Goal: Information Seeking & Learning: Understand process/instructions

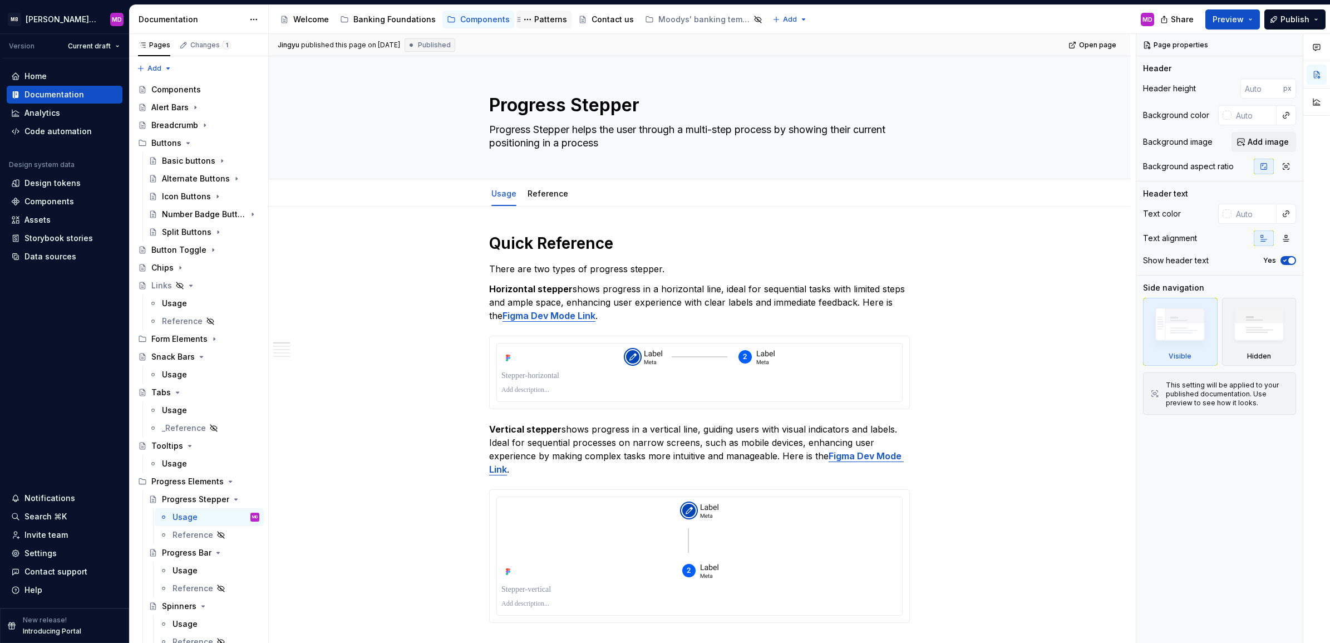
click at [532, 13] on div "Patterns" at bounding box center [544, 19] width 46 height 13
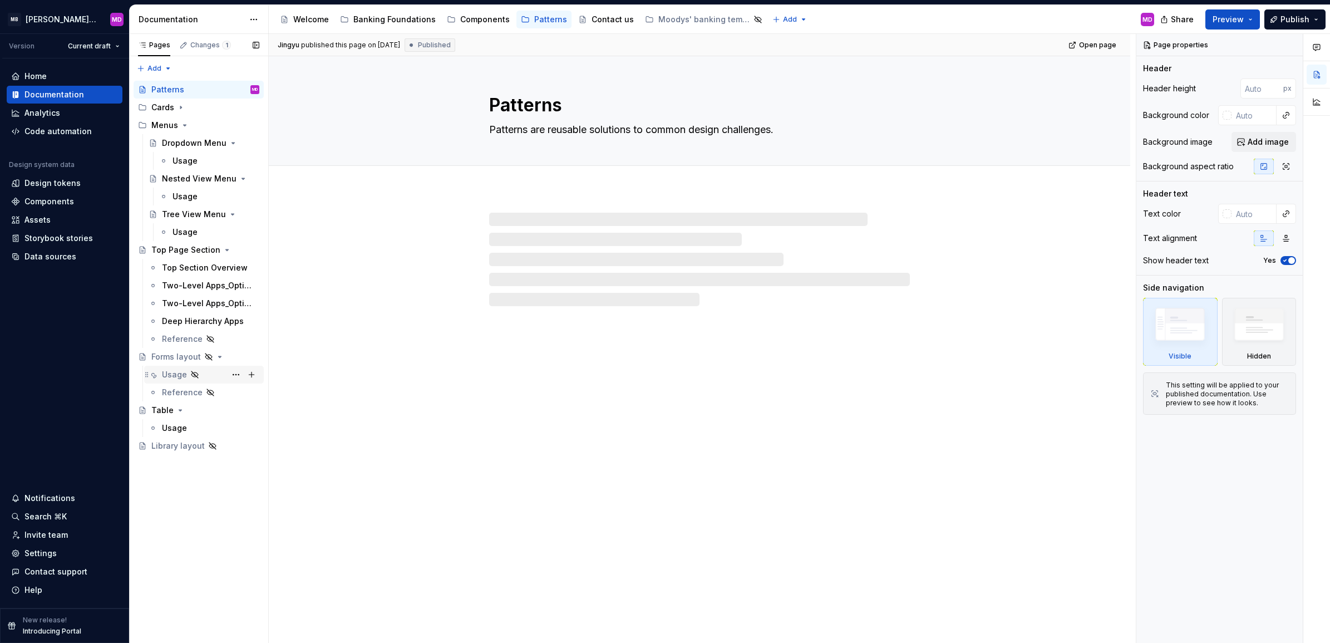
click at [204, 373] on div "Usage" at bounding box center [210, 375] width 97 height 16
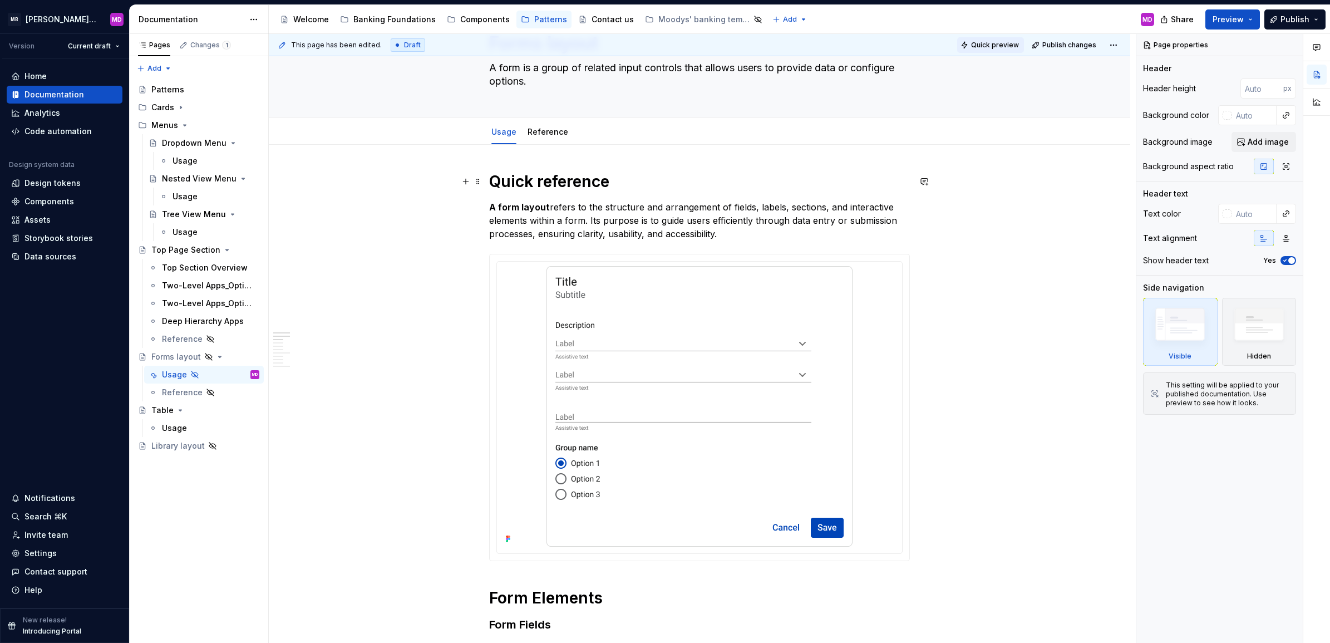
scroll to position [65, 0]
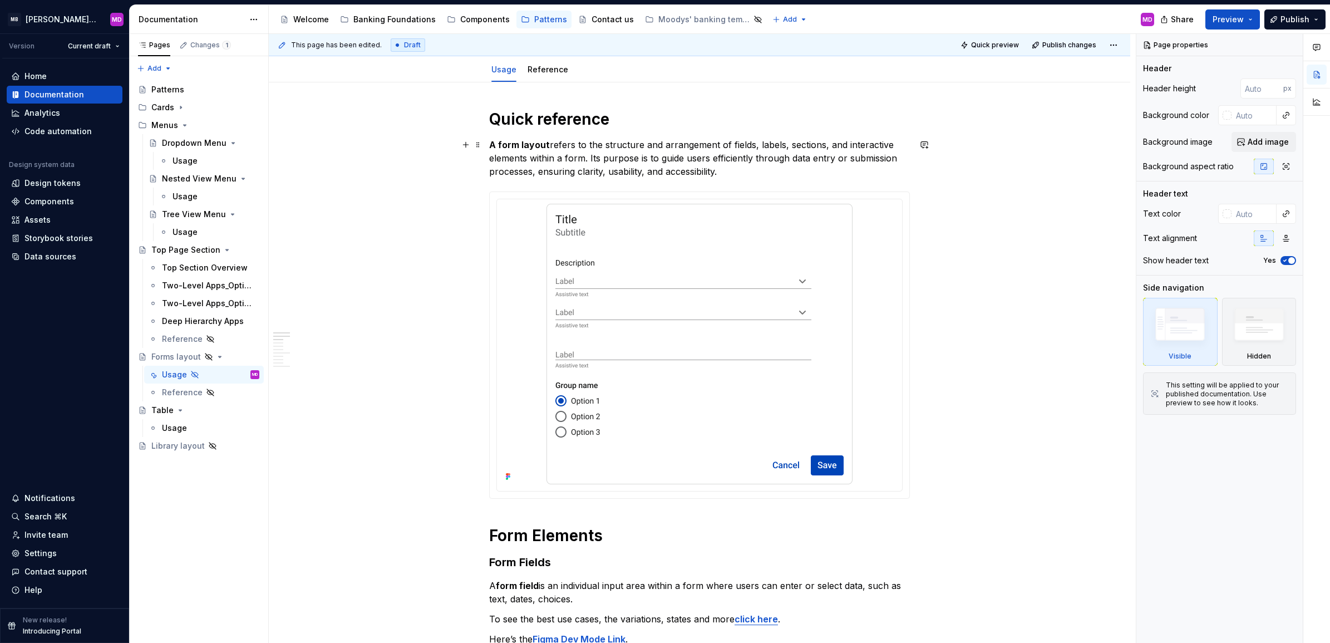
click at [594, 156] on p "A form layout refers to the structure and arrangement of fields, labels, sectio…" at bounding box center [699, 158] width 421 height 40
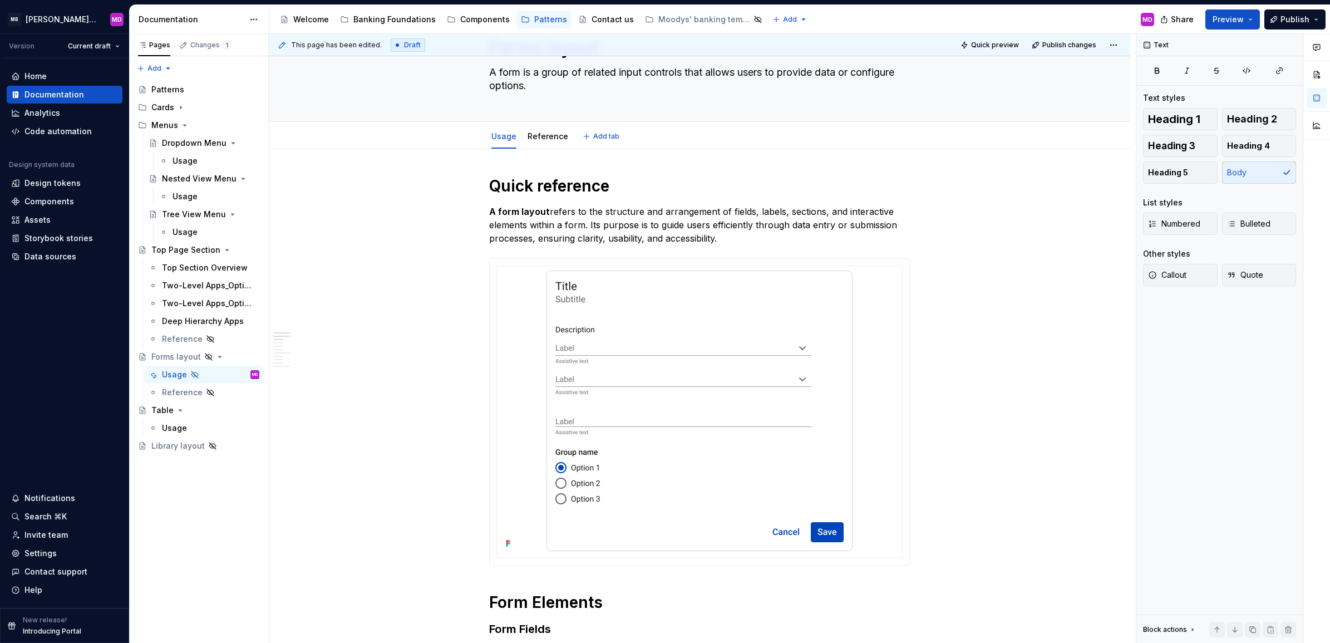
scroll to position [57, 0]
type textarea "*"
click at [563, 176] on h1 "Quick reference" at bounding box center [699, 186] width 421 height 20
click at [571, 259] on div at bounding box center [699, 412] width 421 height 307
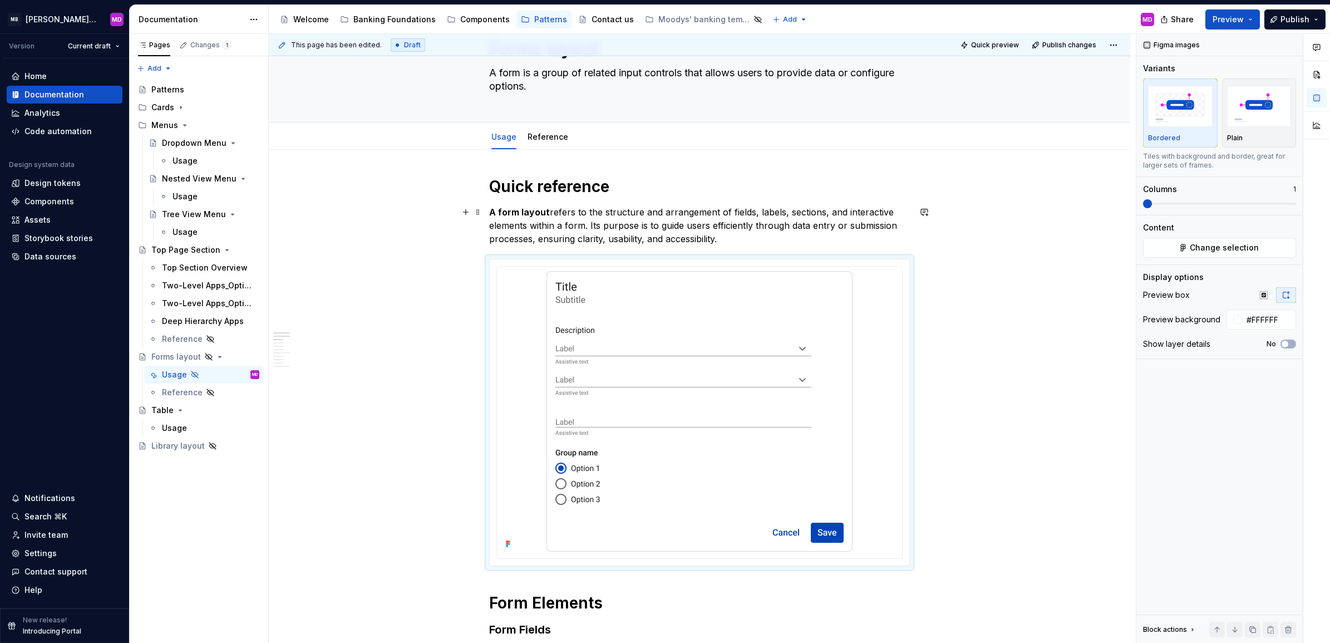
click at [567, 218] on p "A form layout refers to the structure and arrangement of fields, labels, sectio…" at bounding box center [699, 225] width 421 height 40
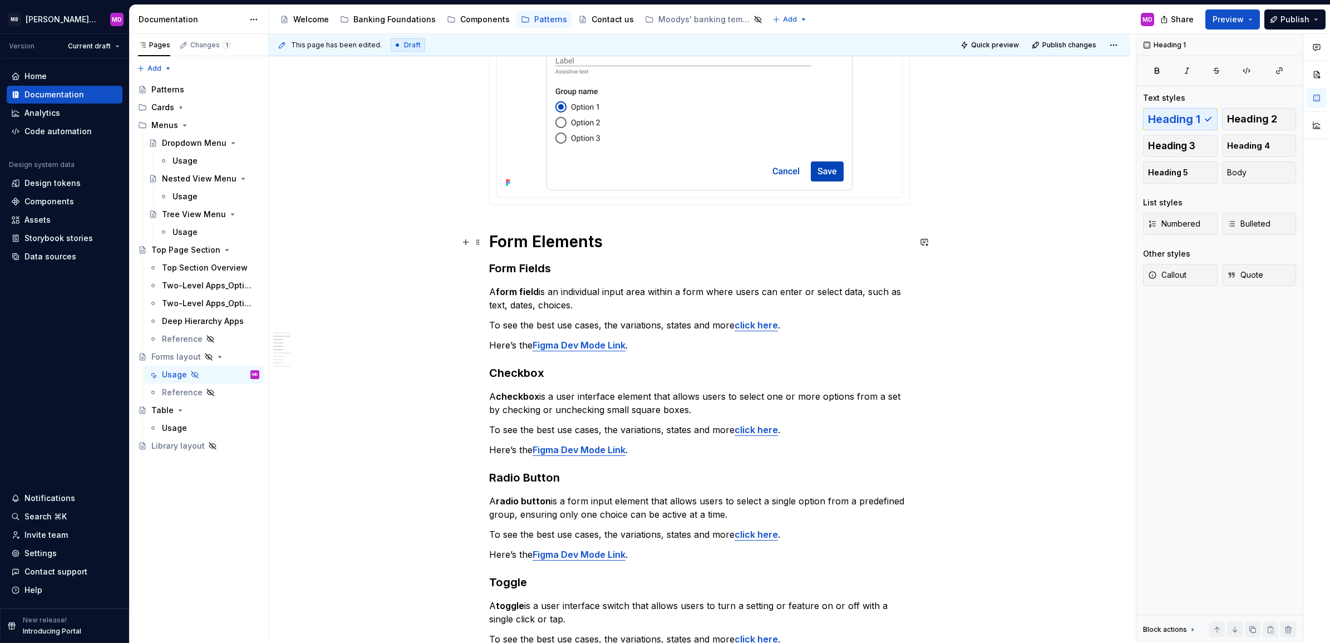
click at [551, 233] on h1 "Form Elements" at bounding box center [699, 241] width 421 height 20
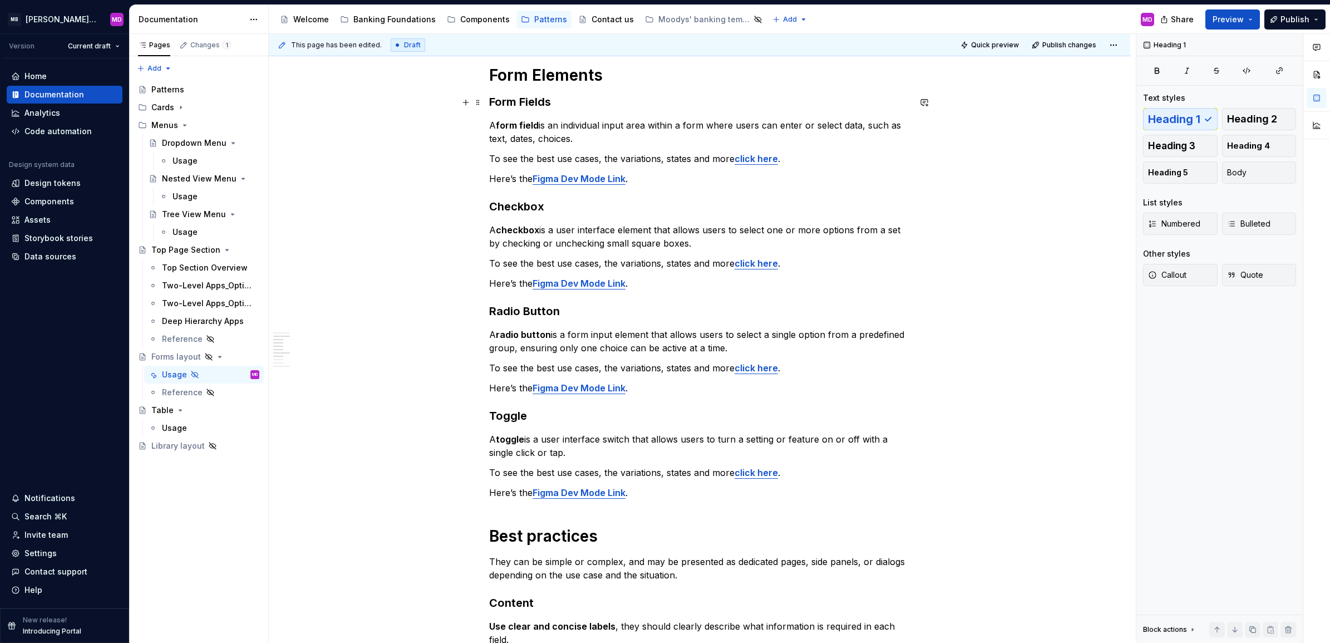
scroll to position [583, 0]
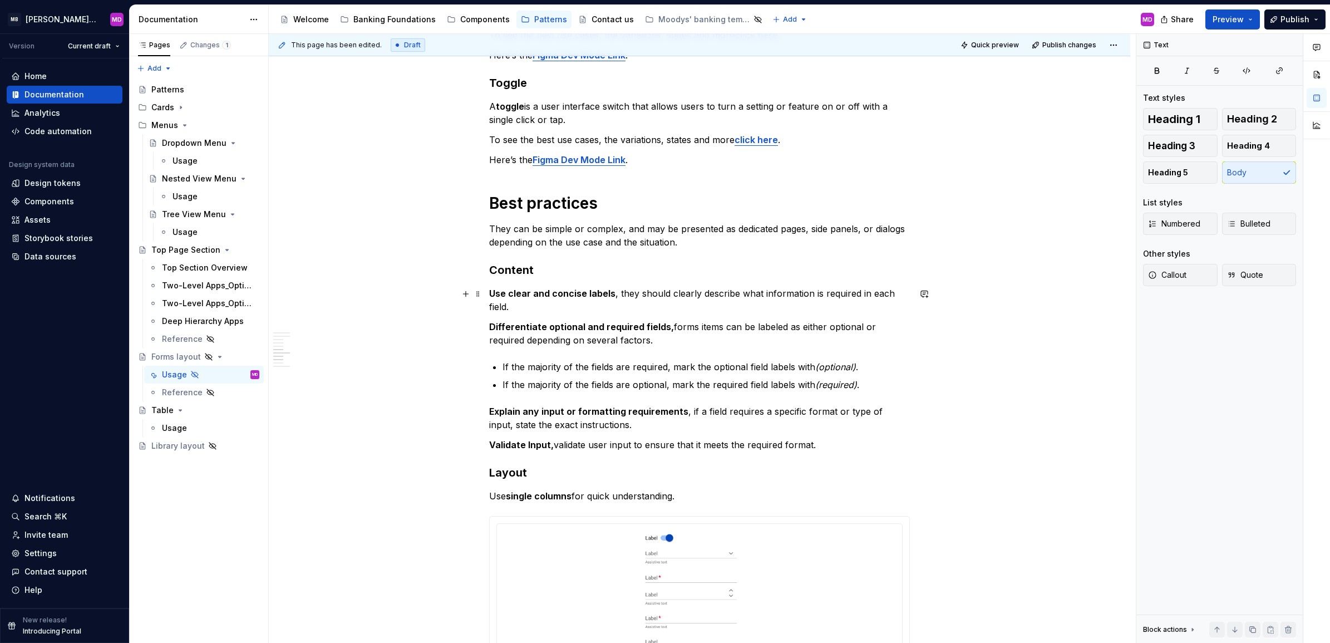
scroll to position [918, 0]
click at [510, 212] on h1 "Best practices" at bounding box center [699, 202] width 421 height 20
click at [505, 268] on h3 "Content" at bounding box center [699, 269] width 421 height 16
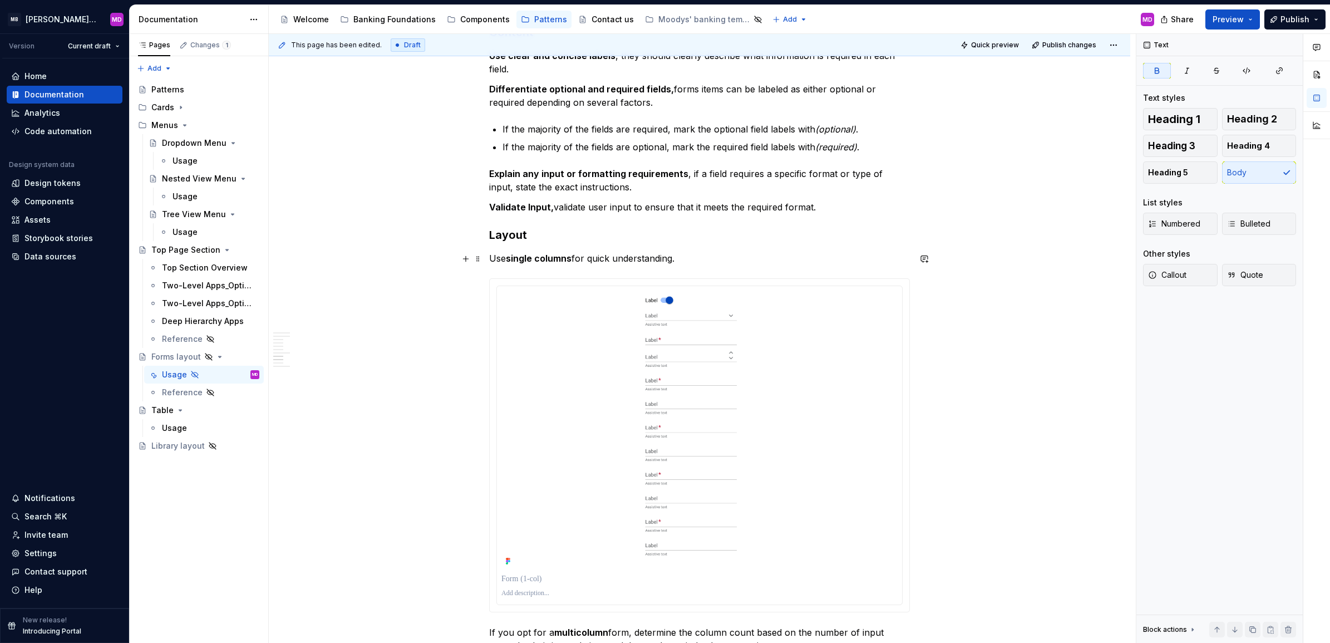
click at [544, 265] on p "Use single columns for quick understanding." at bounding box center [699, 257] width 421 height 13
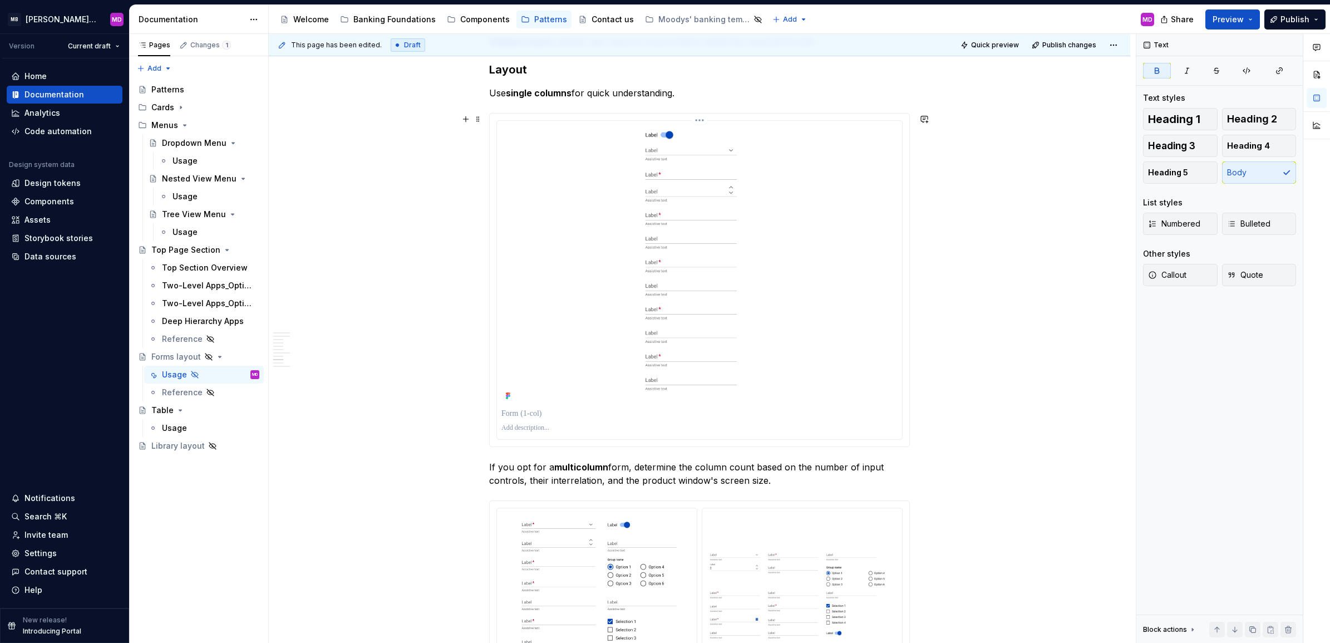
scroll to position [1320, 0]
click at [618, 204] on img at bounding box center [699, 264] width 182 height 278
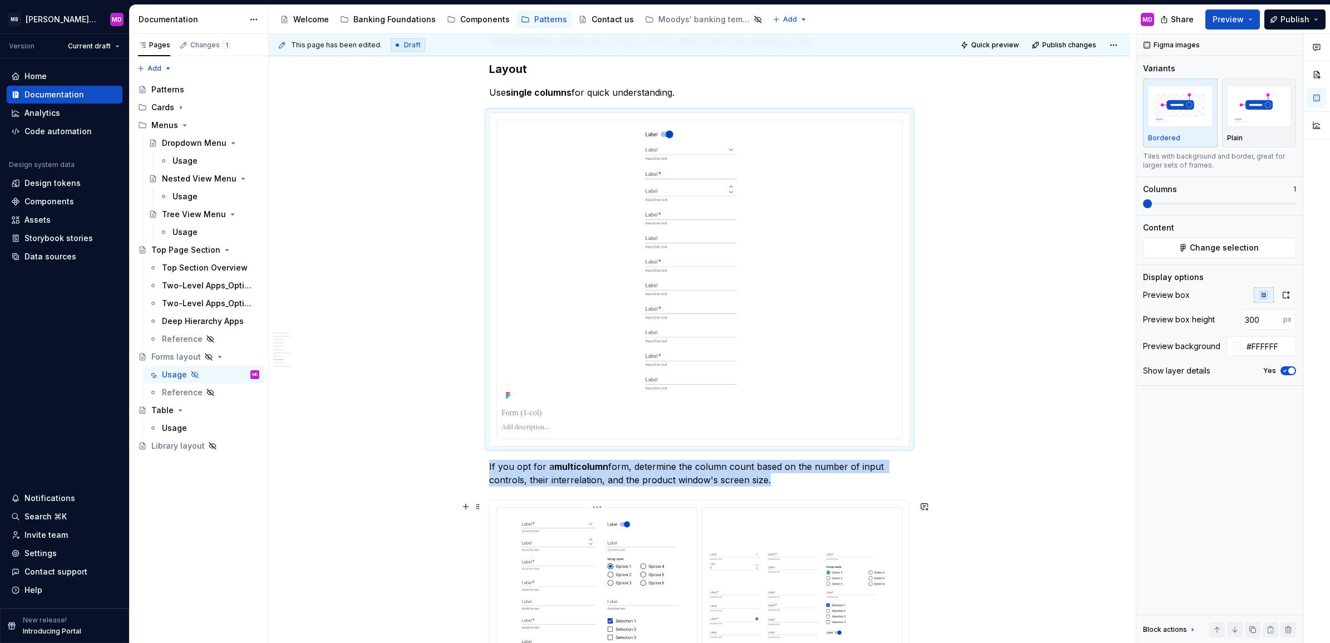
click at [593, 540] on img at bounding box center [596, 595] width 191 height 167
click at [827, 530] on div at bounding box center [802, 595] width 191 height 167
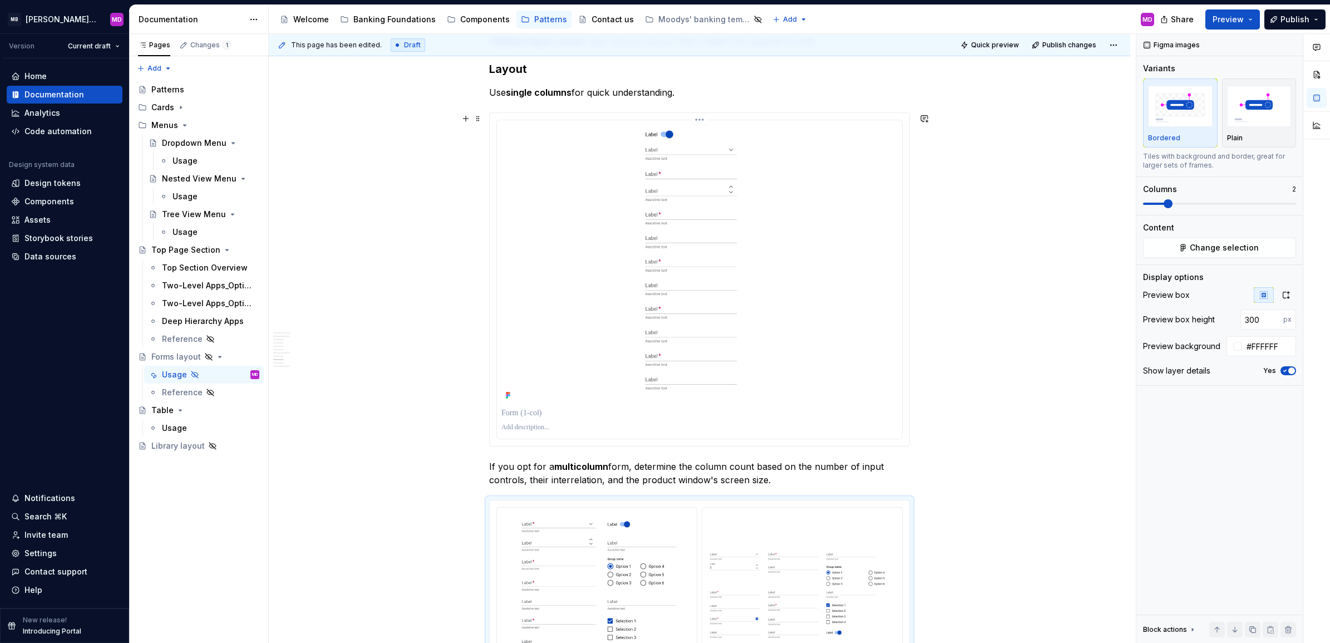
type input "500"
click at [705, 335] on img at bounding box center [699, 264] width 182 height 278
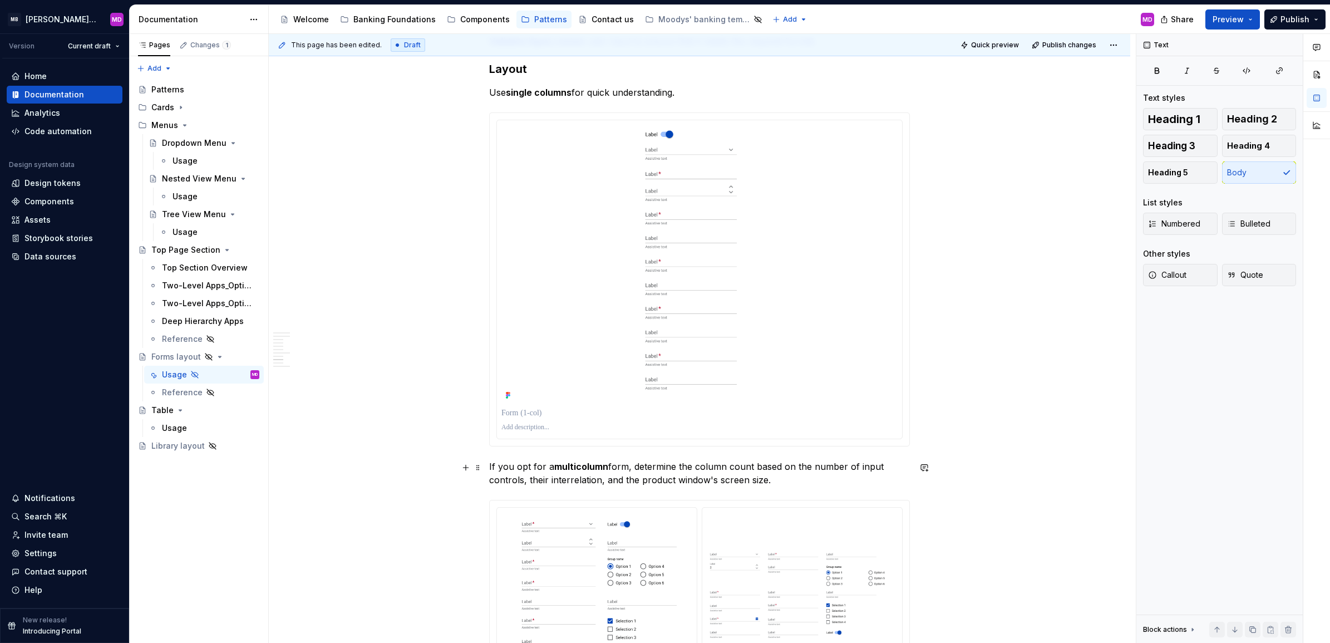
click at [588, 474] on p "If you opt for a multicolumn form, determine the column count based on the numb…" at bounding box center [699, 473] width 421 height 27
click at [566, 90] on strong "single columns" at bounding box center [539, 92] width 66 height 11
click at [584, 468] on strong "multicolumn" at bounding box center [581, 466] width 54 height 11
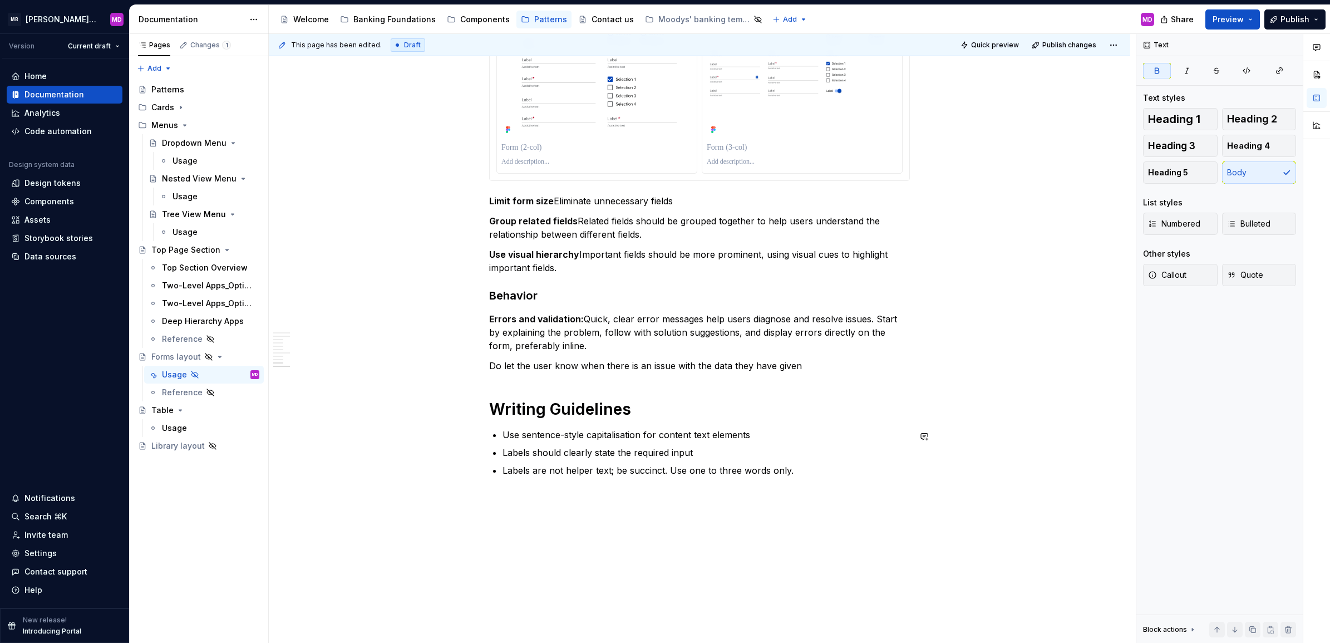
scroll to position [1929, 0]
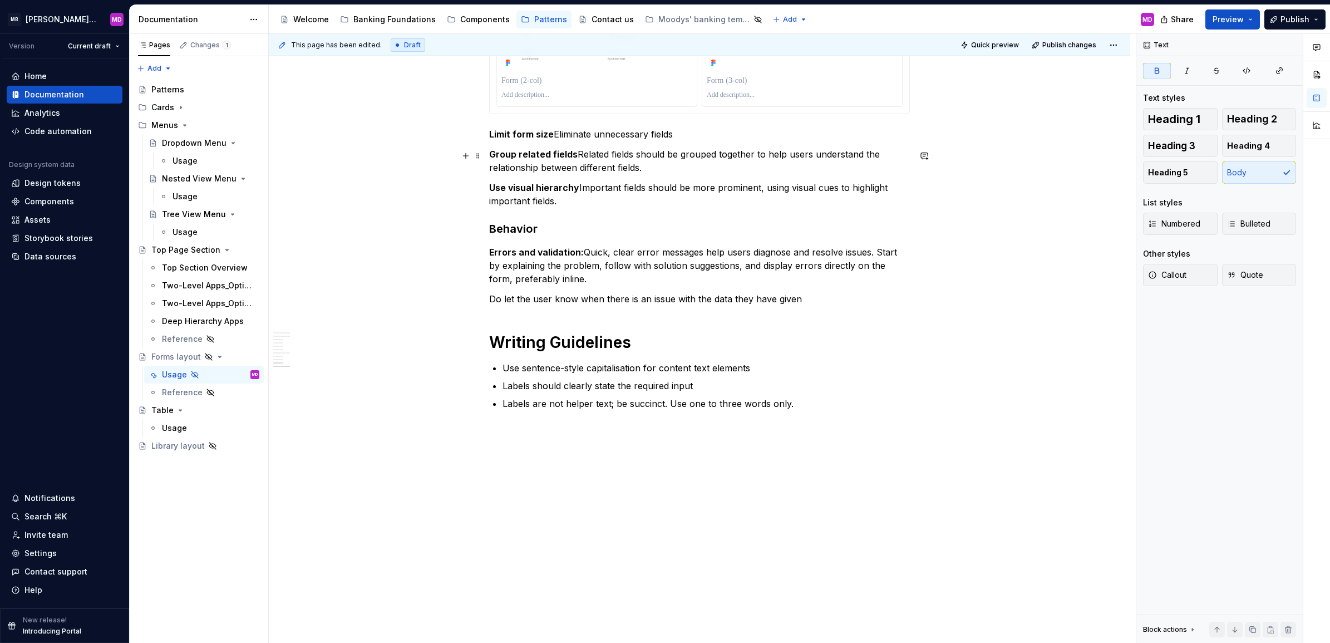
click at [524, 149] on strong "Group related fields" at bounding box center [533, 154] width 88 height 11
click at [538, 299] on p "Do let the user know when there is an issue with the data they have given" at bounding box center [699, 298] width 421 height 13
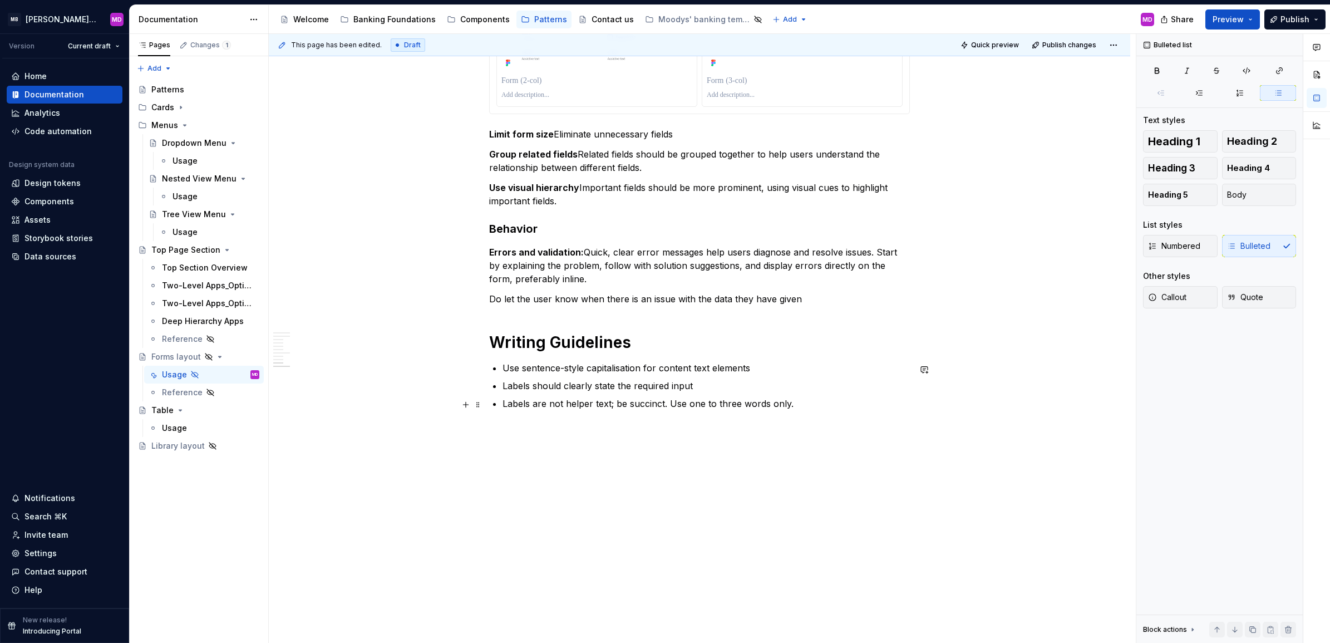
click at [569, 399] on p "Labels are not helper text; be succinct. Use one to three words only." at bounding box center [705, 403] width 407 height 13
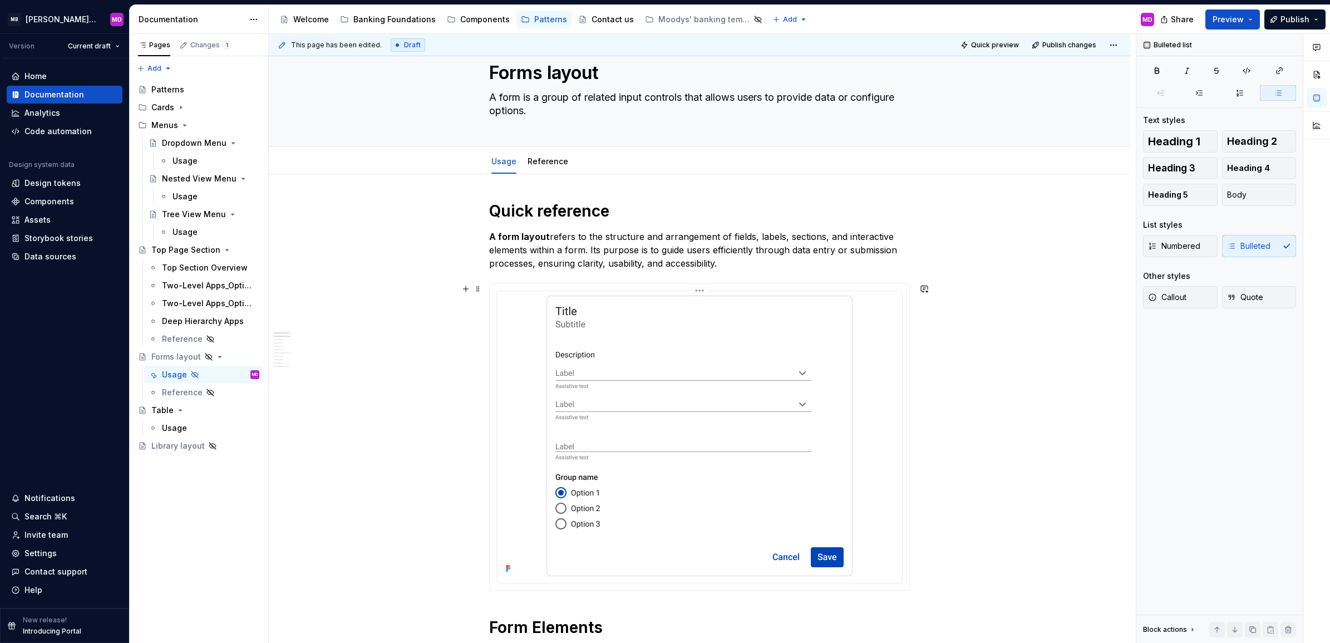
scroll to position [32, 0]
type textarea "*"
